Goal: Task Accomplishment & Management: Manage account settings

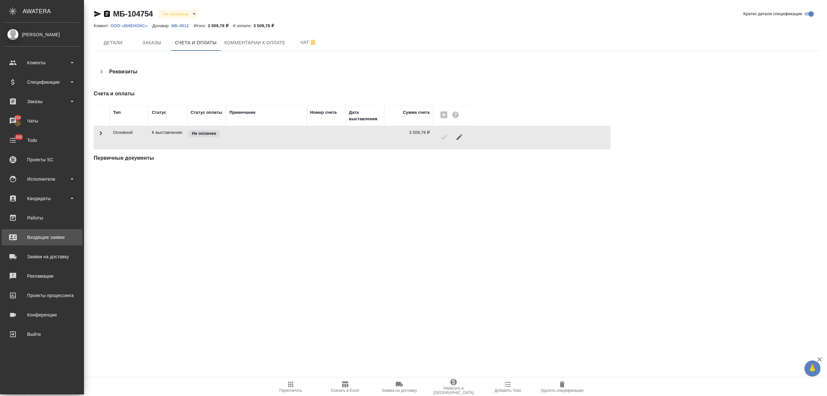
click at [39, 237] on div "Входящие заявки" at bounding box center [42, 237] width 74 height 10
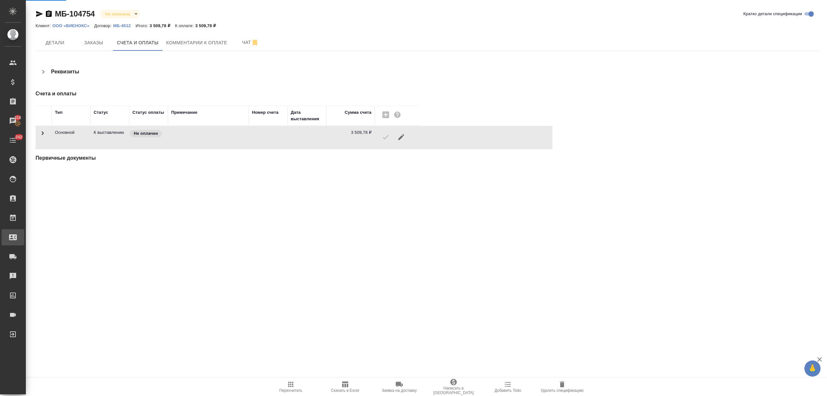
select select "RU"
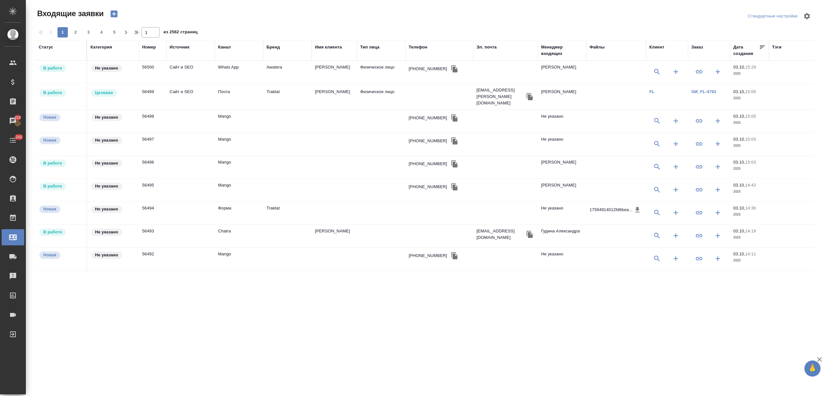
click at [367, 46] on div "Тип лица" at bounding box center [369, 47] width 19 height 6
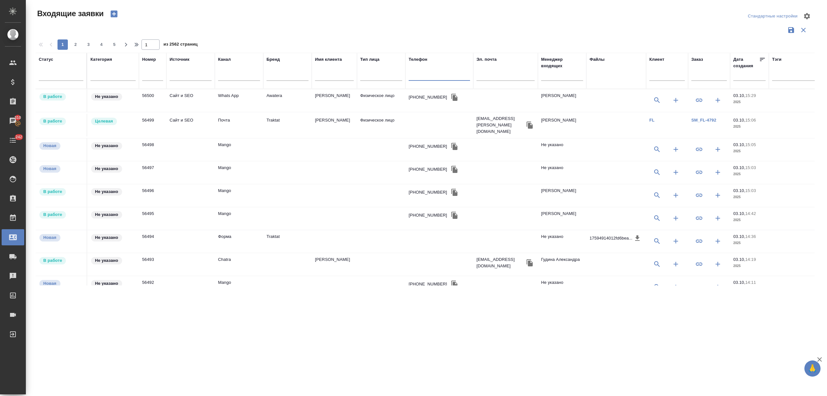
click at [427, 74] on input "text" at bounding box center [439, 76] width 61 height 8
paste input "+79859702855"
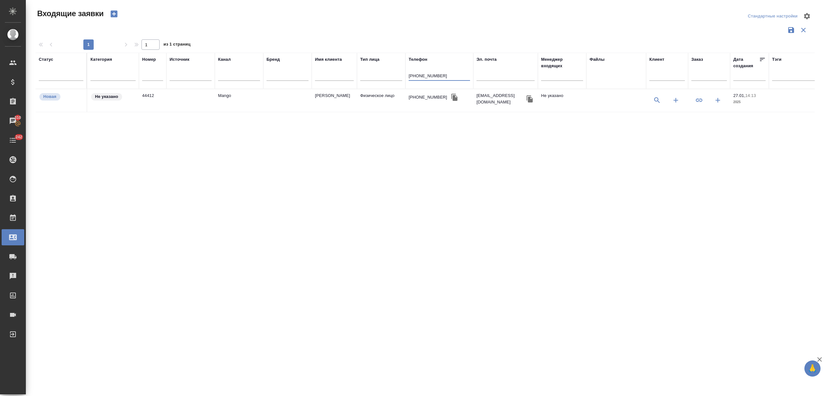
type input "+79859702855"
click at [424, 98] on div "+79859702855" at bounding box center [428, 97] width 38 height 6
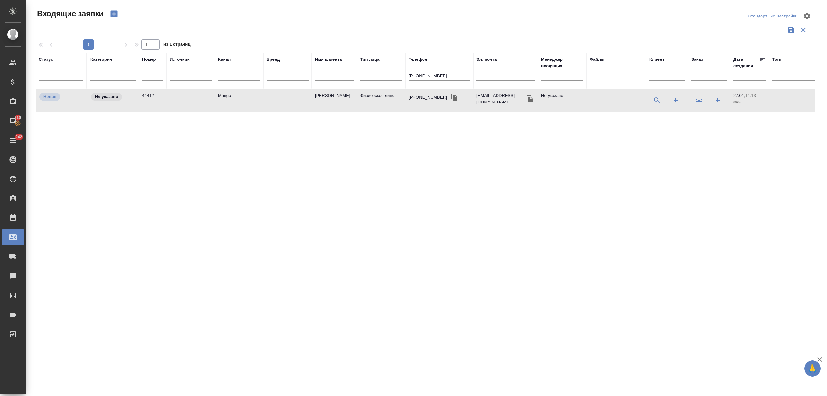
click at [424, 98] on div "+79859702855" at bounding box center [428, 97] width 38 height 6
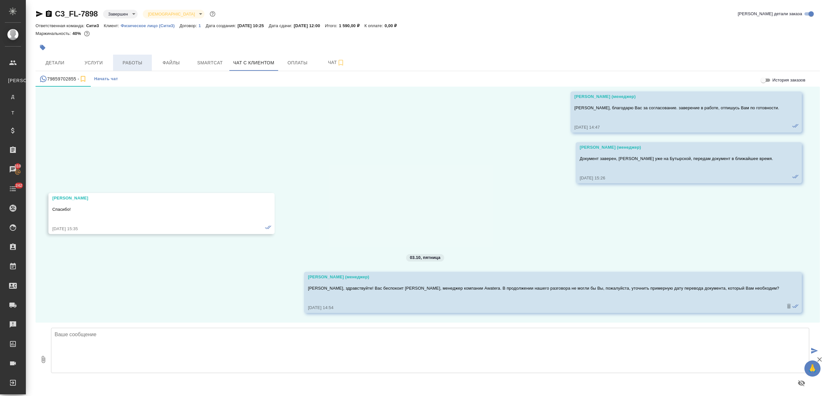
scroll to position [3532, 0]
drag, startPoint x: 75, startPoint y: 78, endPoint x: 48, endPoint y: 77, distance: 26.8
click at [48, 77] on div "79859702855 -" at bounding box center [63, 79] width 48 height 8
click at [53, 59] on span "Детали" at bounding box center [54, 63] width 31 height 8
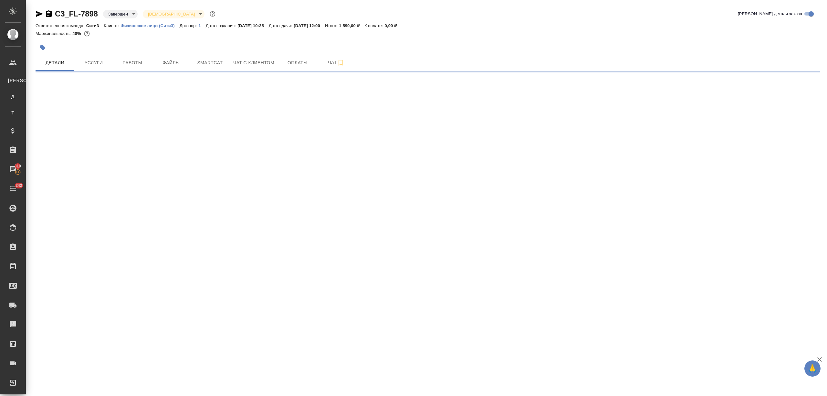
select select "RU"
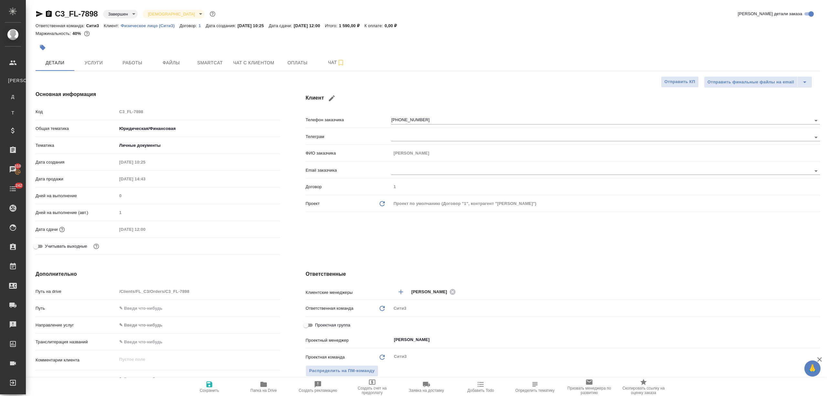
type textarea "x"
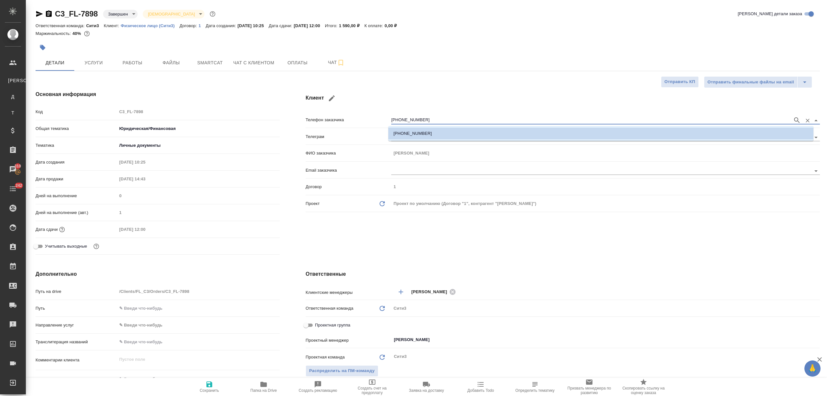
drag, startPoint x: 425, startPoint y: 118, endPoint x: 375, endPoint y: 118, distance: 49.4
click at [375, 118] on div "Телефон заказчика +79859702855" at bounding box center [563, 119] width 514 height 11
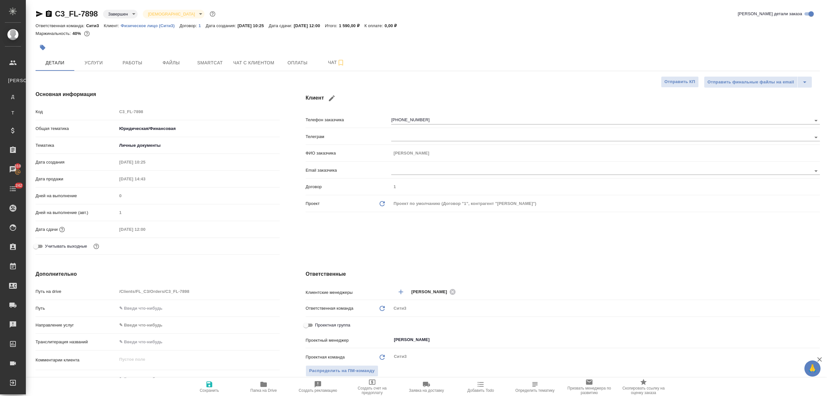
type textarea "x"
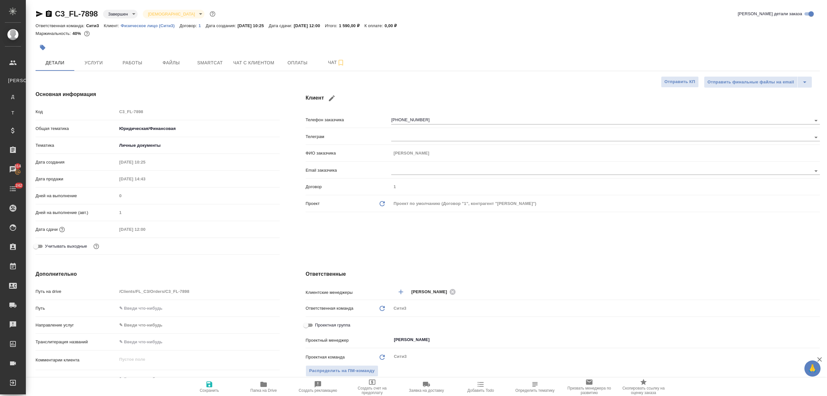
type textarea "x"
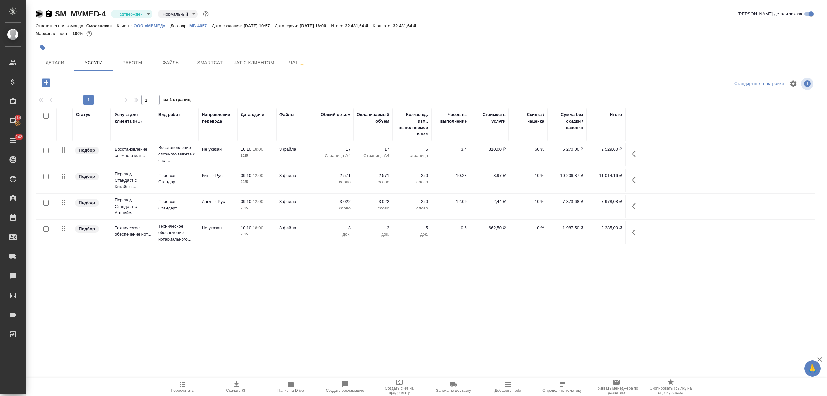
click at [37, 13] on icon "button" at bounding box center [39, 14] width 7 height 6
click at [63, 63] on span "Детали" at bounding box center [54, 63] width 31 height 8
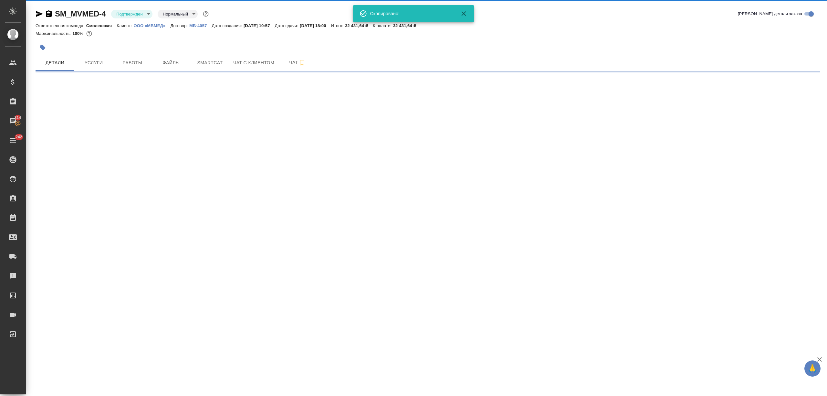
select select "RU"
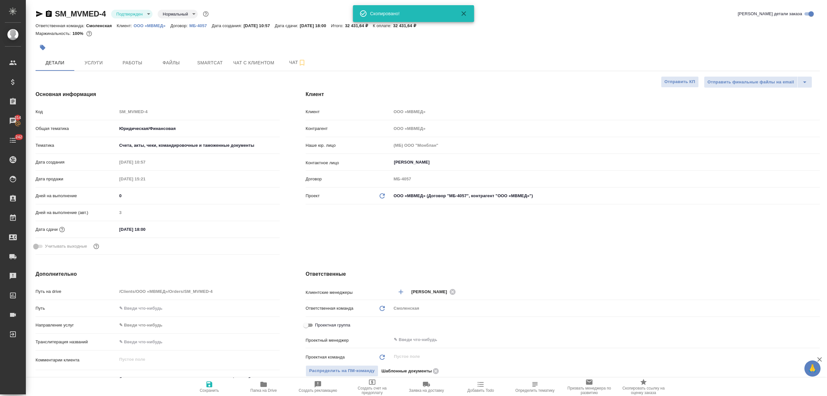
type textarea "x"
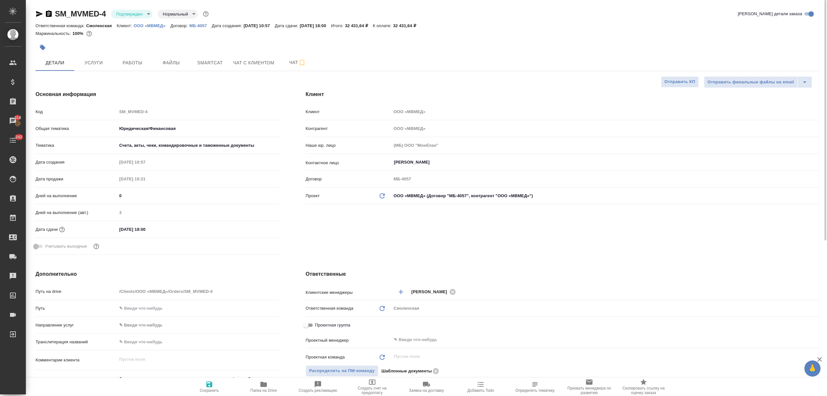
click at [167, 54] on div at bounding box center [297, 47] width 523 height 14
click at [167, 57] on button "Файлы" at bounding box center [171, 63] width 39 height 16
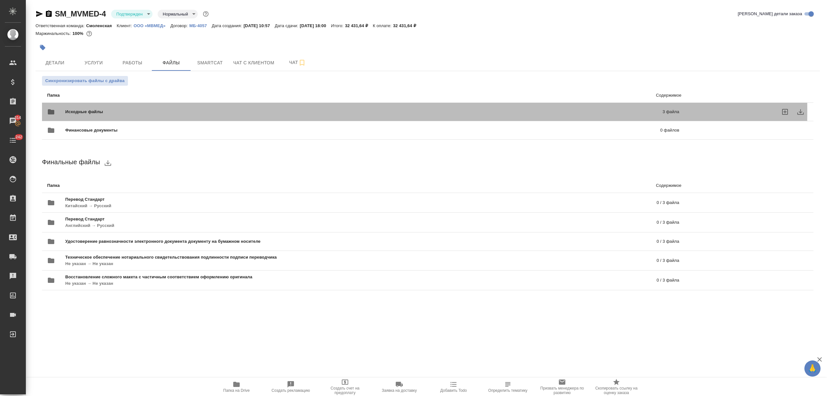
click at [106, 111] on span "Исходные файлы" at bounding box center [224, 112] width 318 height 6
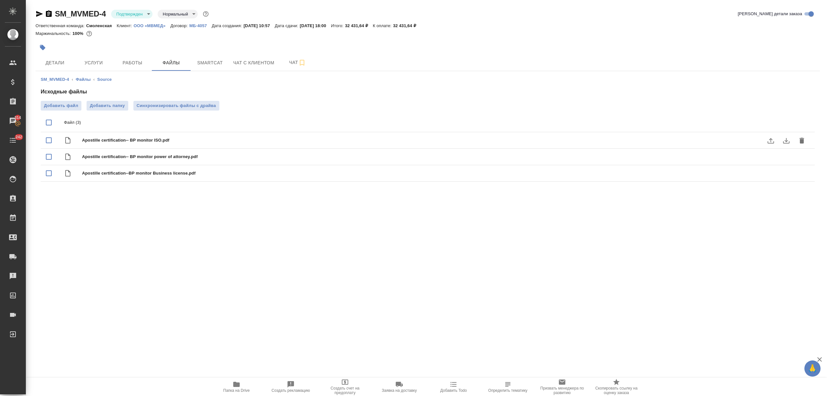
click at [783, 139] on icon "download" at bounding box center [787, 141] width 8 height 8
click at [783, 154] on icon "download" at bounding box center [787, 157] width 8 height 8
click at [783, 171] on icon "download" at bounding box center [787, 174] width 8 height 8
click at [661, 250] on div ".cls-1 fill:#fff; AWATERA Nikitina Tatiana Клиенты Спецификации Заказы 314 Чаты…" at bounding box center [413, 198] width 827 height 396
click at [783, 176] on icon "download" at bounding box center [786, 173] width 6 height 5
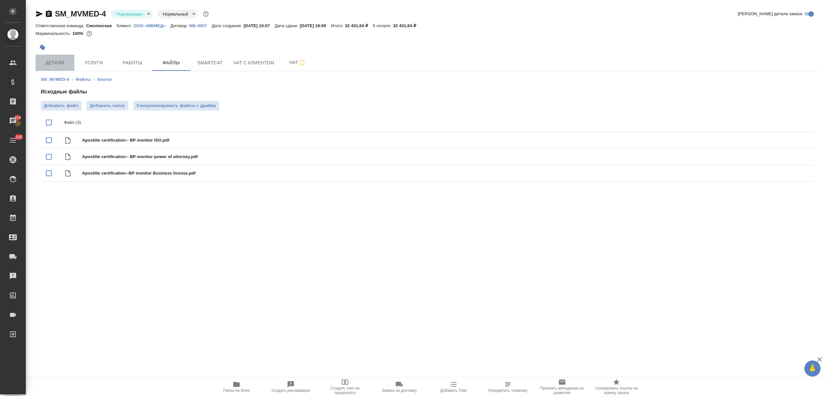
click at [57, 57] on button "Детали" at bounding box center [55, 63] width 39 height 16
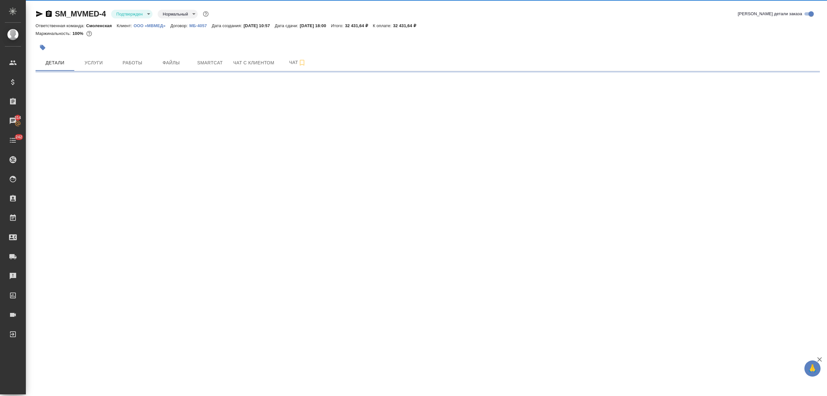
select select "RU"
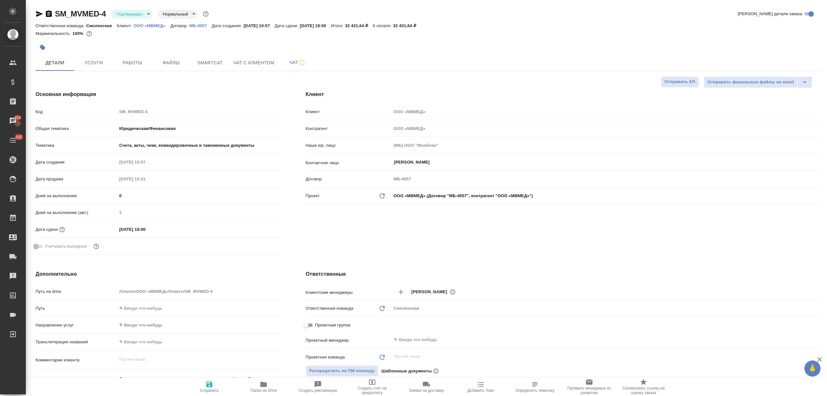
type textarea "x"
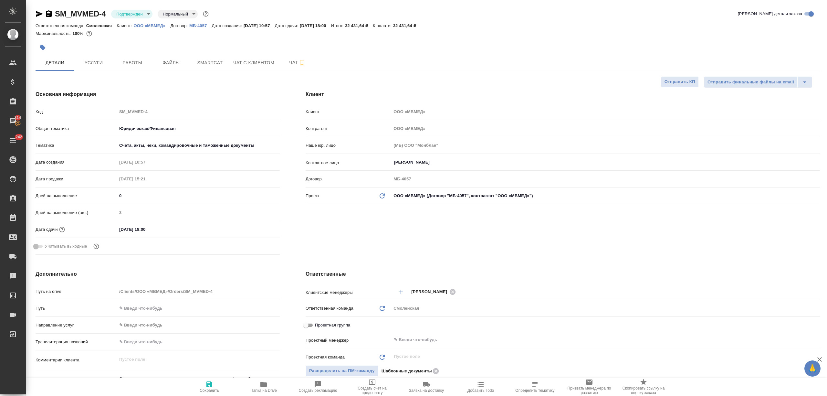
type textarea "x"
click at [38, 15] on icon "button" at bounding box center [39, 14] width 7 height 6
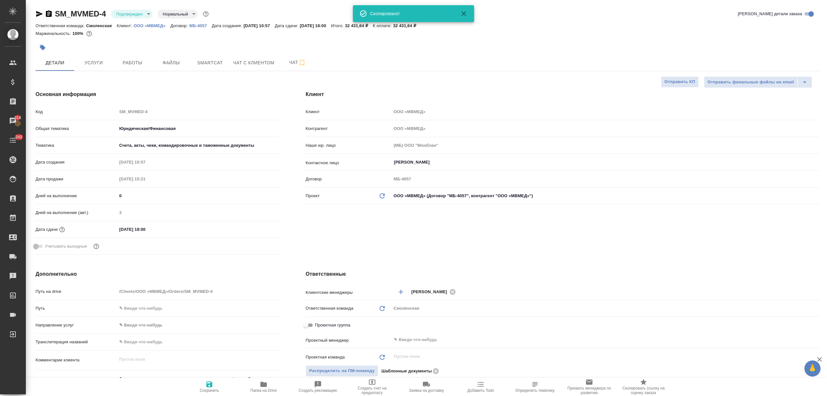
type textarea "x"
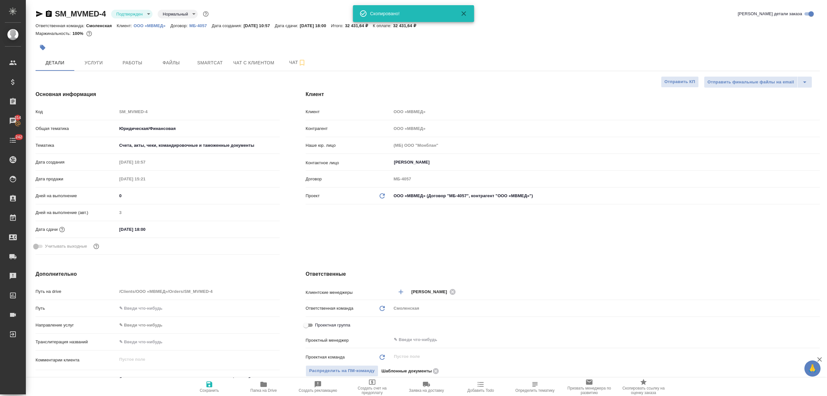
type textarea "x"
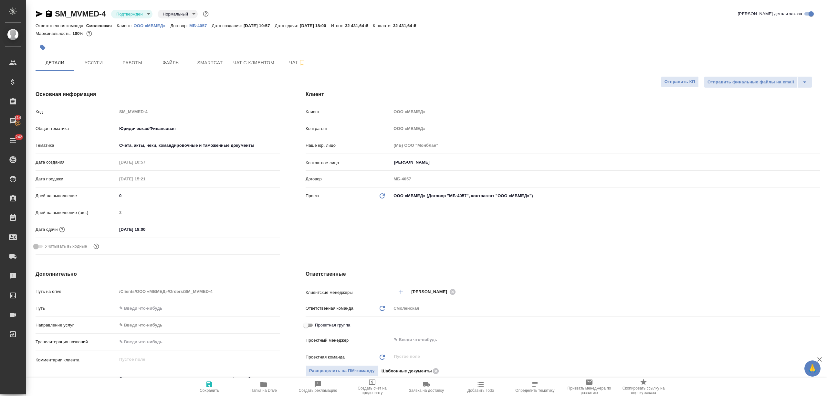
type textarea "x"
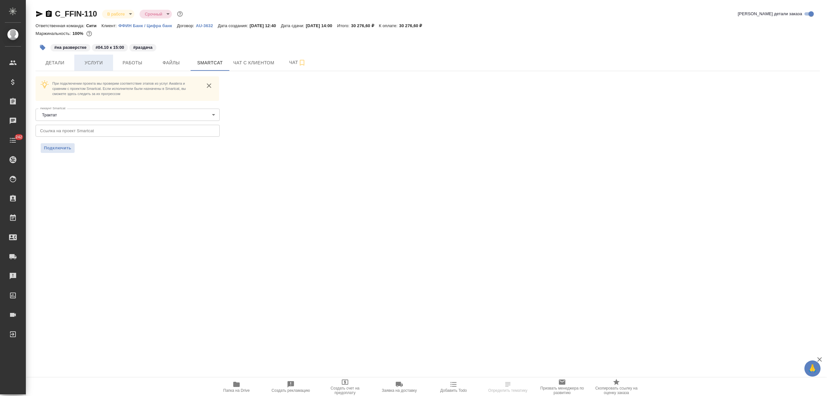
click at [93, 60] on span "Услуги" at bounding box center [93, 63] width 31 height 8
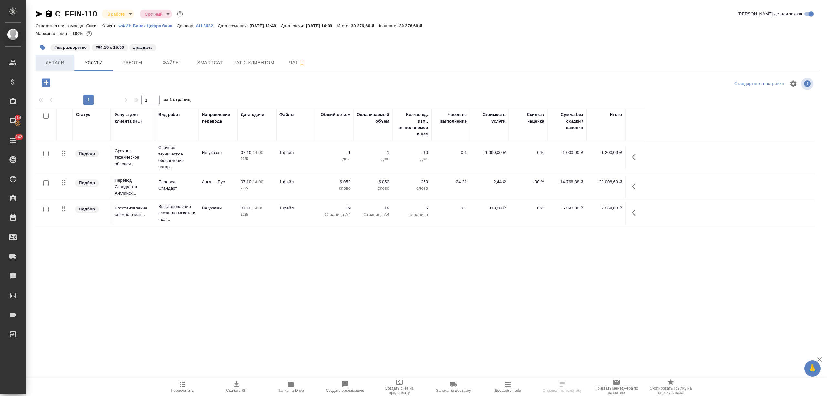
click at [53, 56] on button "Детали" at bounding box center [55, 63] width 39 height 16
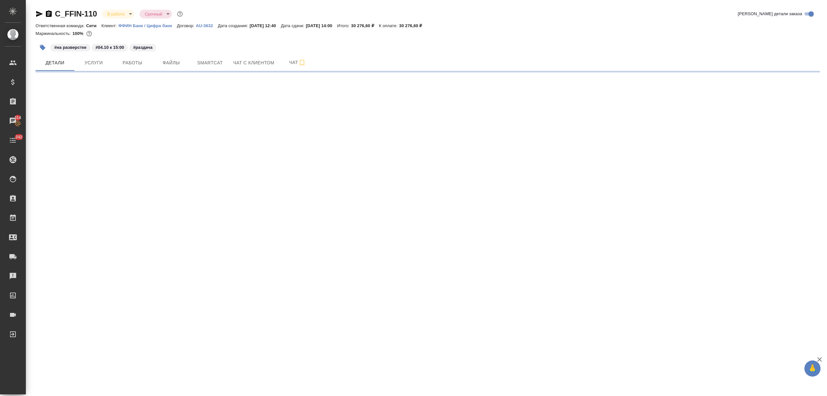
select select "RU"
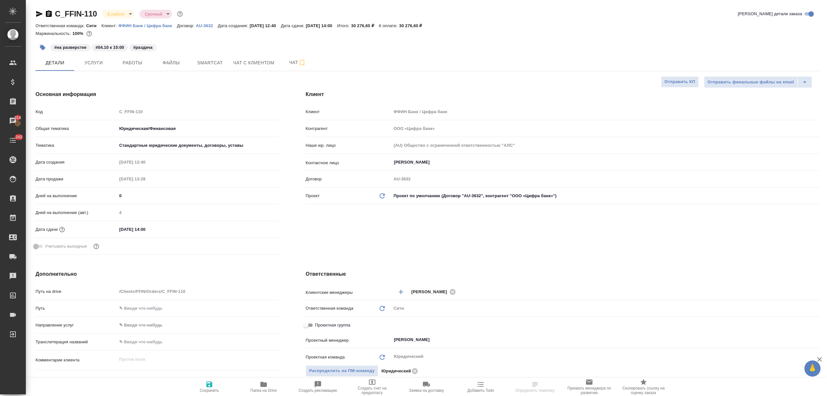
type textarea "x"
click at [92, 56] on button "Услуги" at bounding box center [93, 63] width 39 height 16
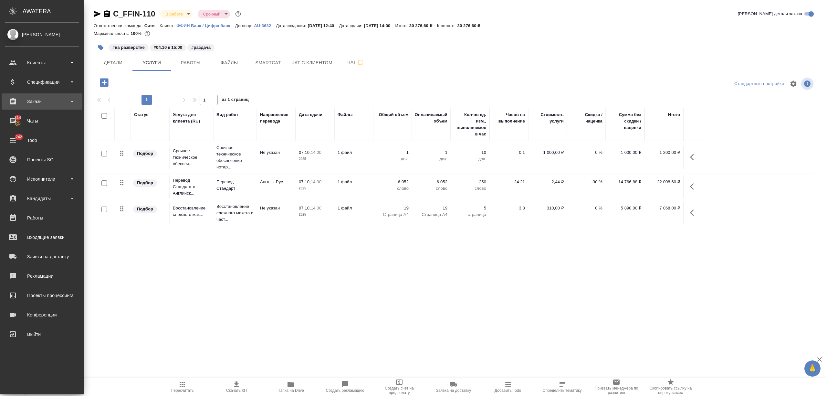
click at [41, 102] on div "Заказы" at bounding box center [42, 102] width 74 height 10
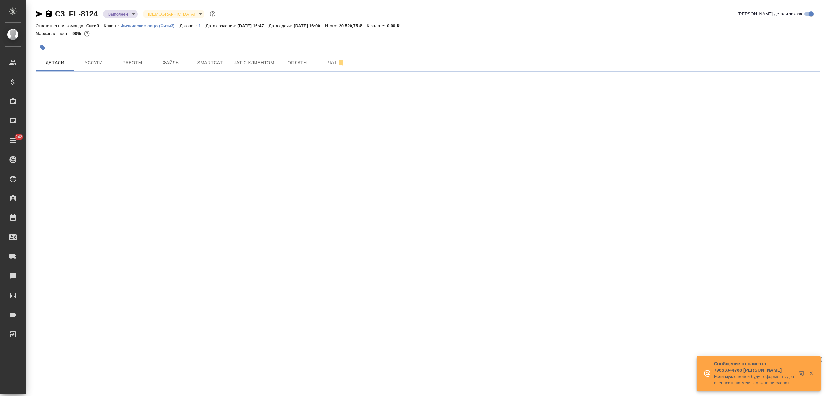
select select "RU"
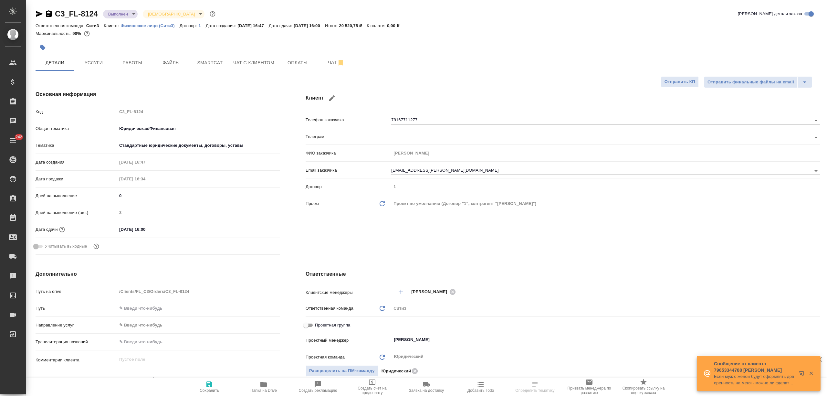
type textarea "x"
click at [264, 381] on icon "button" at bounding box center [264, 384] width 8 height 8
type textarea "x"
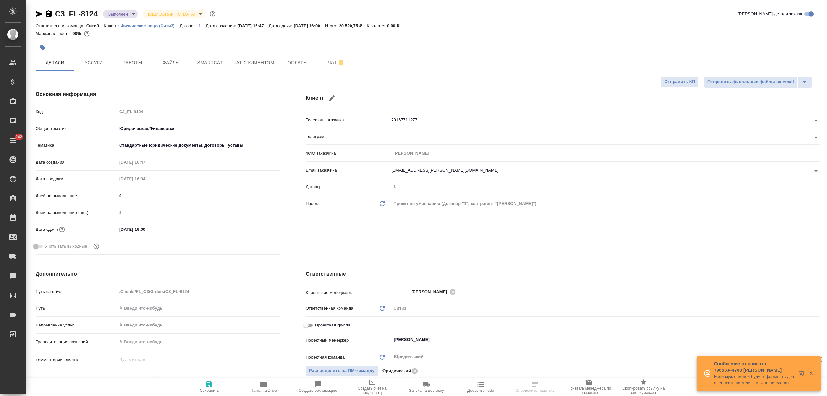
type textarea "x"
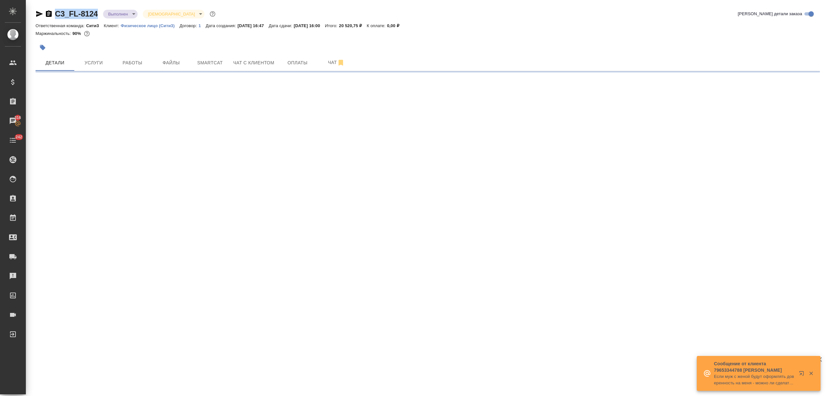
drag, startPoint x: 100, startPoint y: 12, endPoint x: 55, endPoint y: 12, distance: 44.6
click at [55, 12] on div "C3_FL-8124 Выполнен completed [DEMOGRAPHIC_DATA] holyTrinity" at bounding box center [126, 14] width 181 height 10
select select "RU"
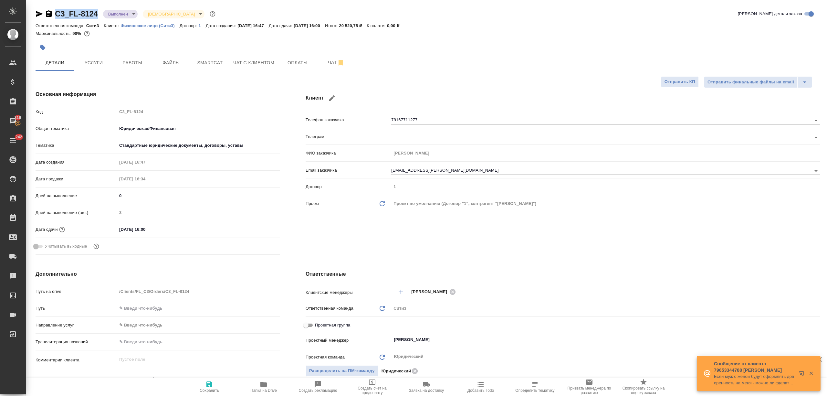
type textarea "x"
copy link "C3_FL-8124"
type textarea "x"
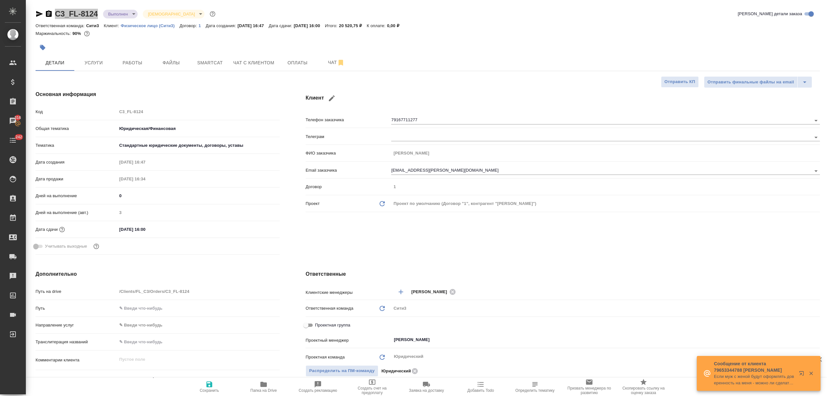
type textarea "x"
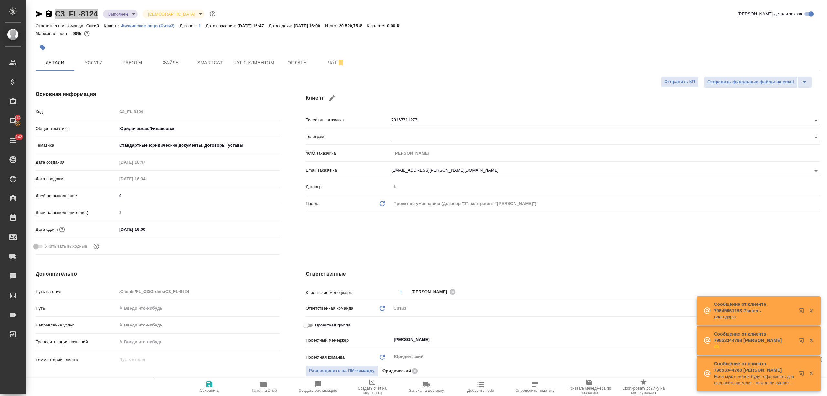
type textarea "x"
